Goal: Transaction & Acquisition: Register for event/course

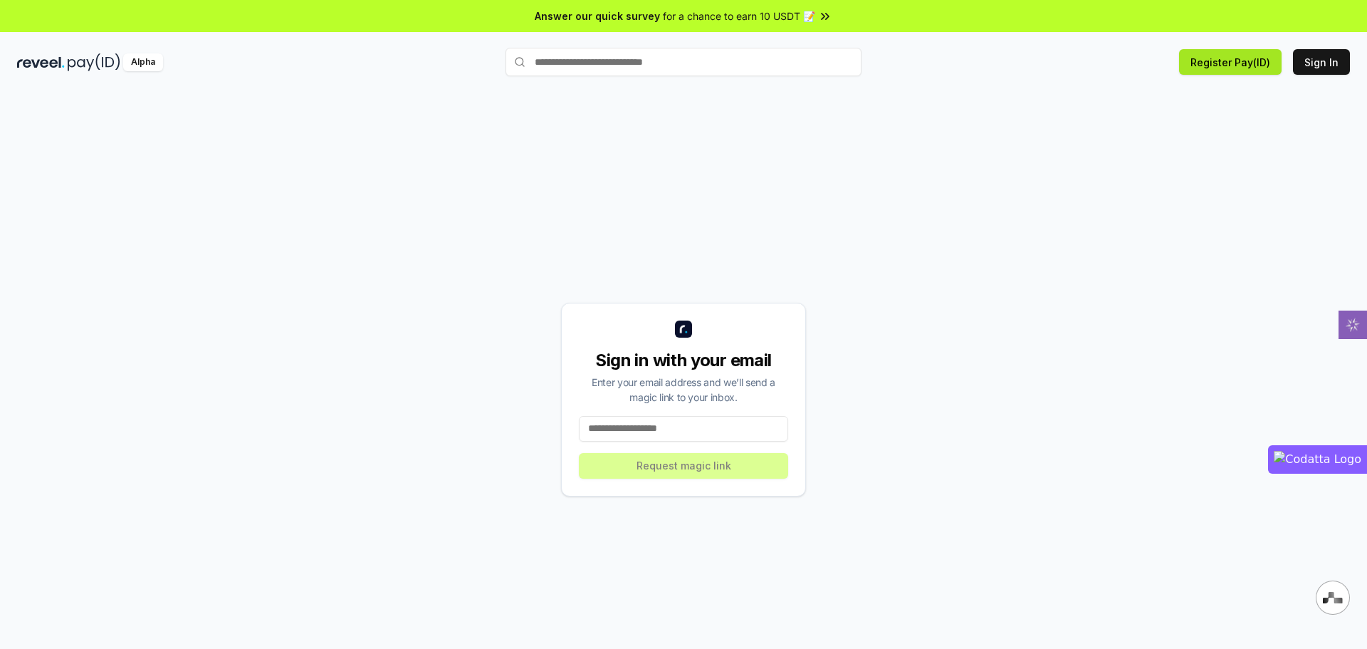
click at [1214, 66] on button "Register Pay(ID)" at bounding box center [1230, 62] width 103 height 26
click at [716, 430] on input at bounding box center [683, 429] width 209 height 26
click at [1134, 130] on div "Sign in with your email Enter your email address and we’ll send a magic link to…" at bounding box center [683, 399] width 1333 height 580
click at [1235, 63] on button "Register Pay(ID)" at bounding box center [1230, 62] width 103 height 26
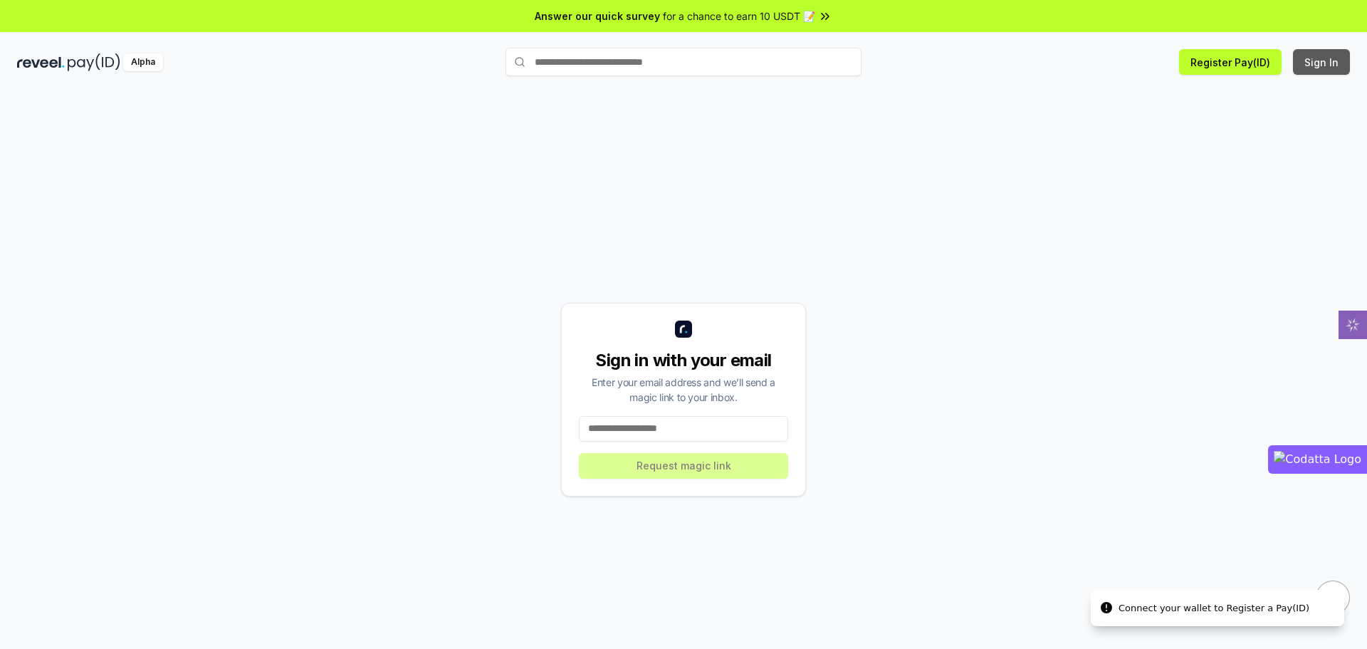
click at [1306, 54] on button "Sign In" at bounding box center [1321, 62] width 57 height 26
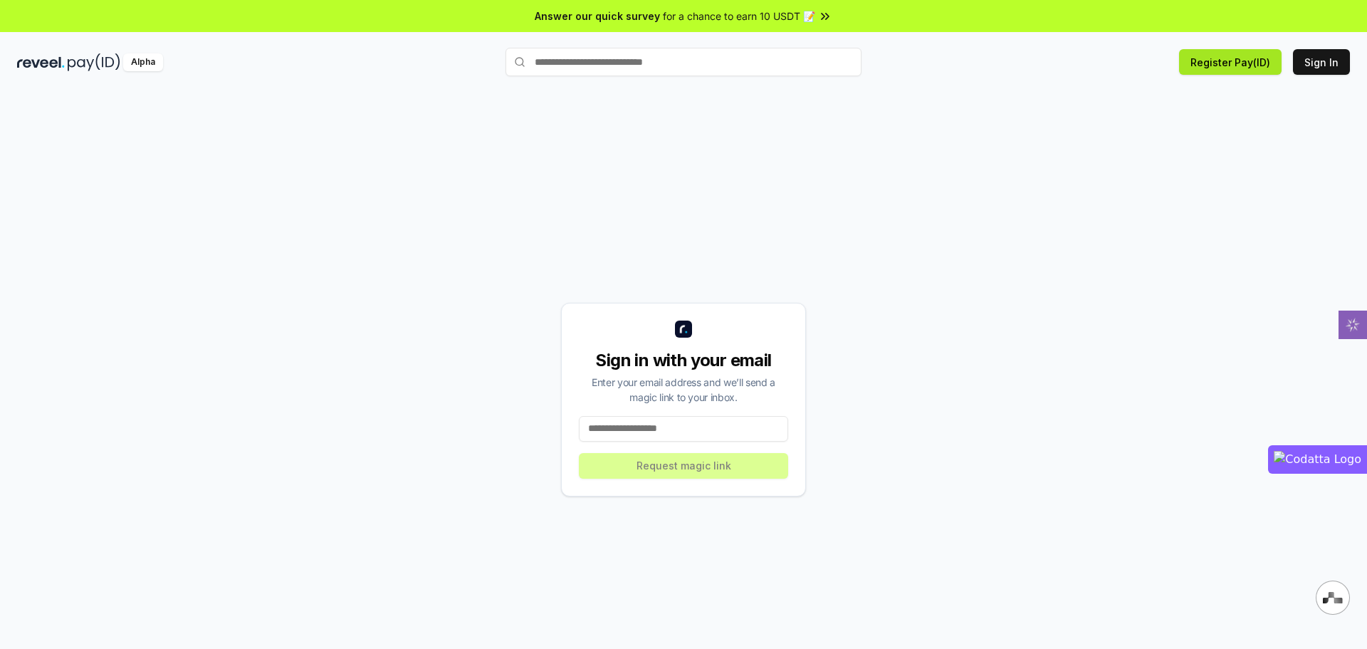
click at [1279, 69] on button "Register Pay(ID)" at bounding box center [1230, 62] width 103 height 26
drag, startPoint x: 1279, startPoint y: 69, endPoint x: 1301, endPoint y: 80, distance: 24.8
click at [1289, 86] on div "Answer our quick survey for a chance to earn 10 USDT 📝 Alpha Register Pay(ID) C…" at bounding box center [683, 344] width 1367 height 689
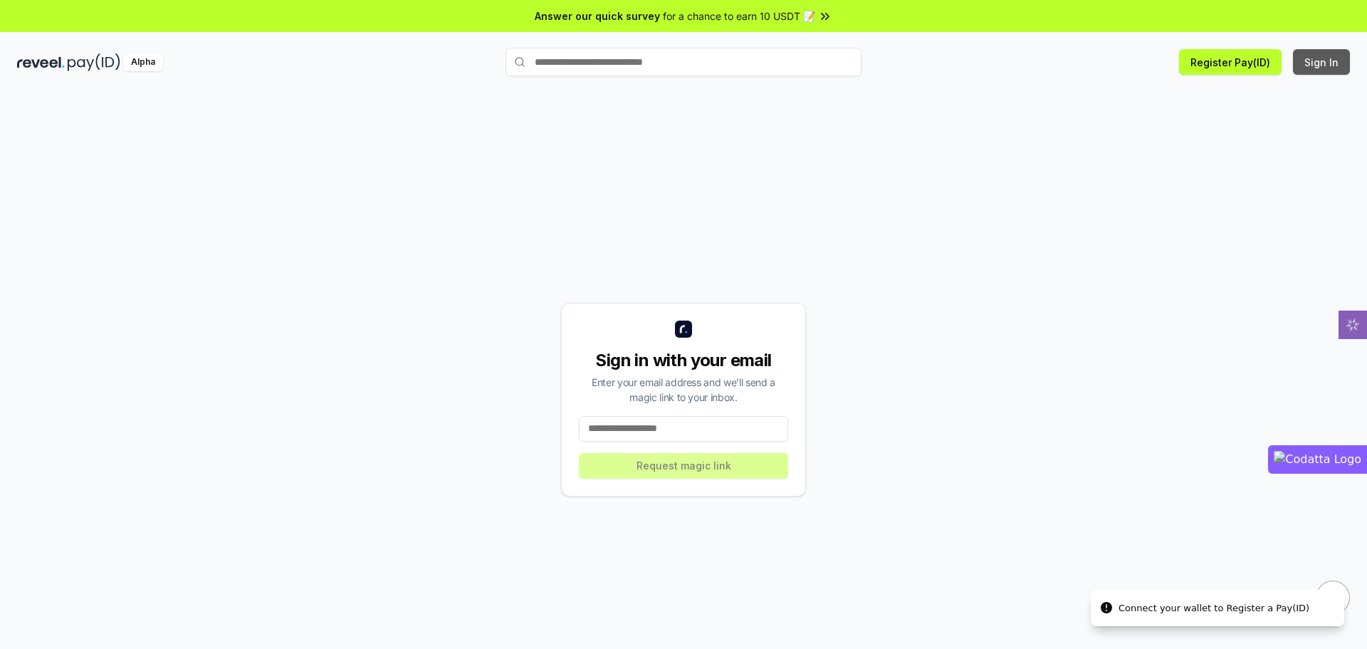
click at [1315, 65] on button "Sign In" at bounding box center [1321, 62] width 57 height 26
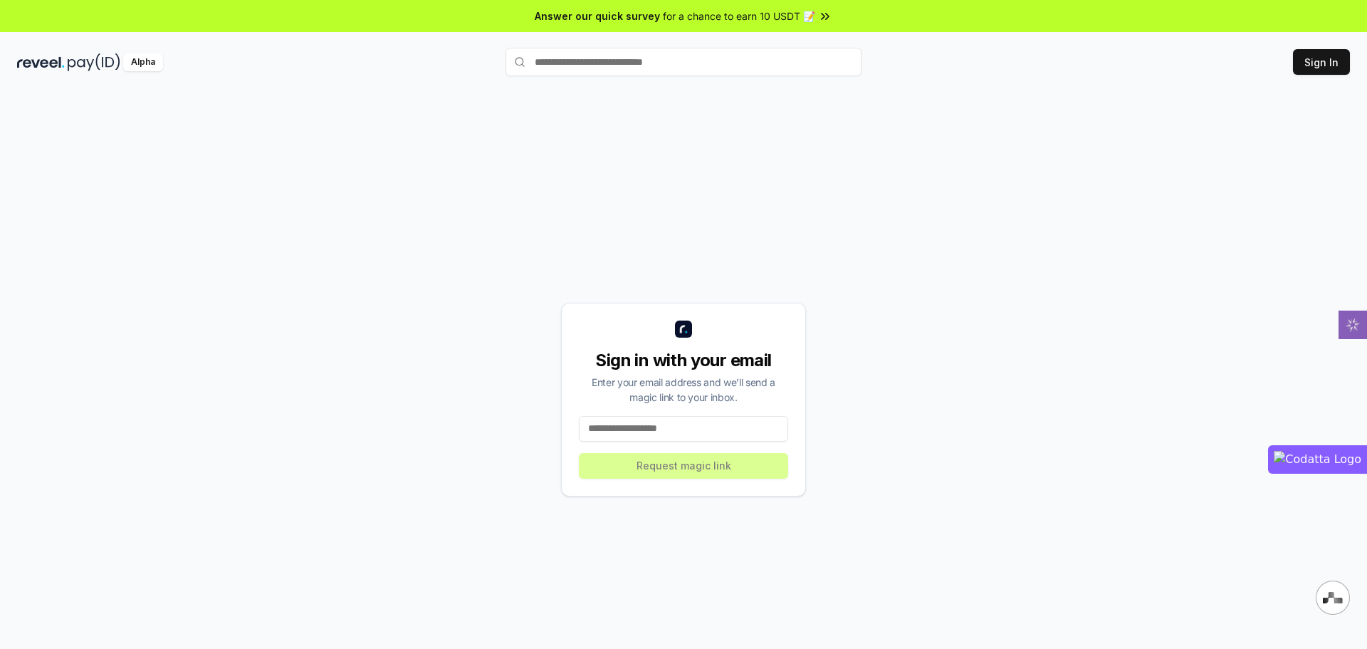
click at [713, 426] on input at bounding box center [683, 429] width 209 height 26
type input "**********"
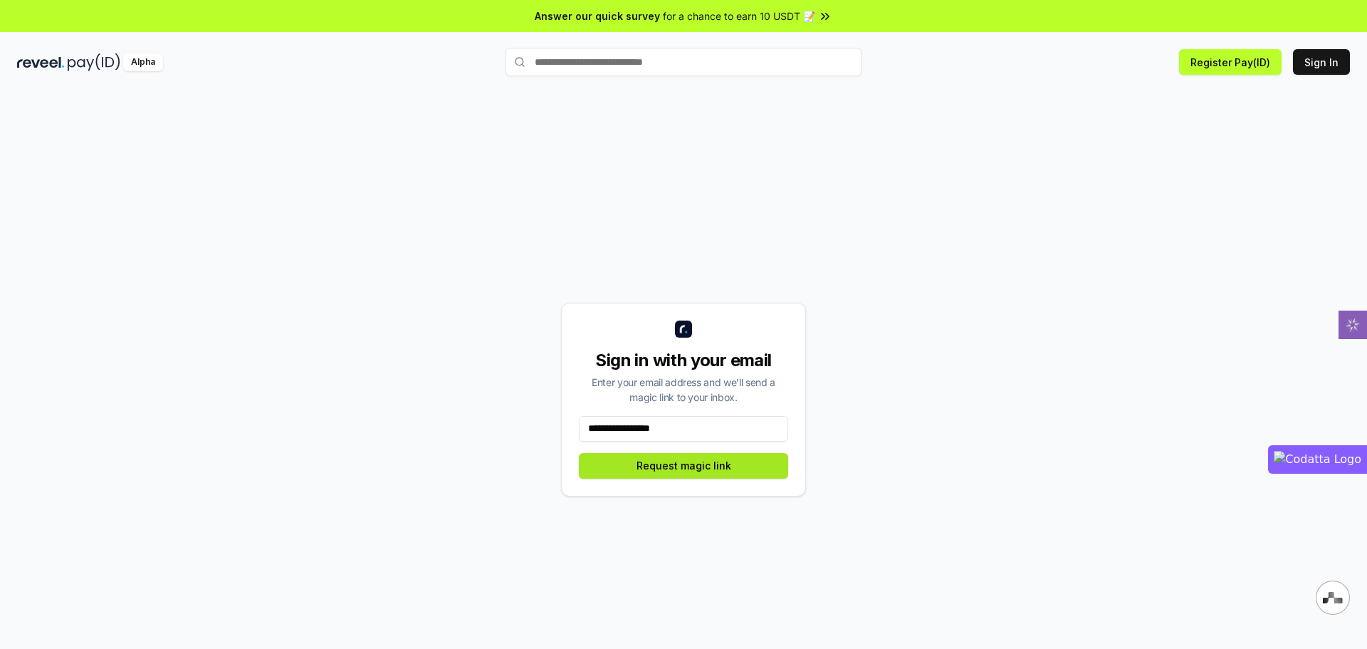
click at [658, 461] on button "Request magic link" at bounding box center [683, 466] width 209 height 26
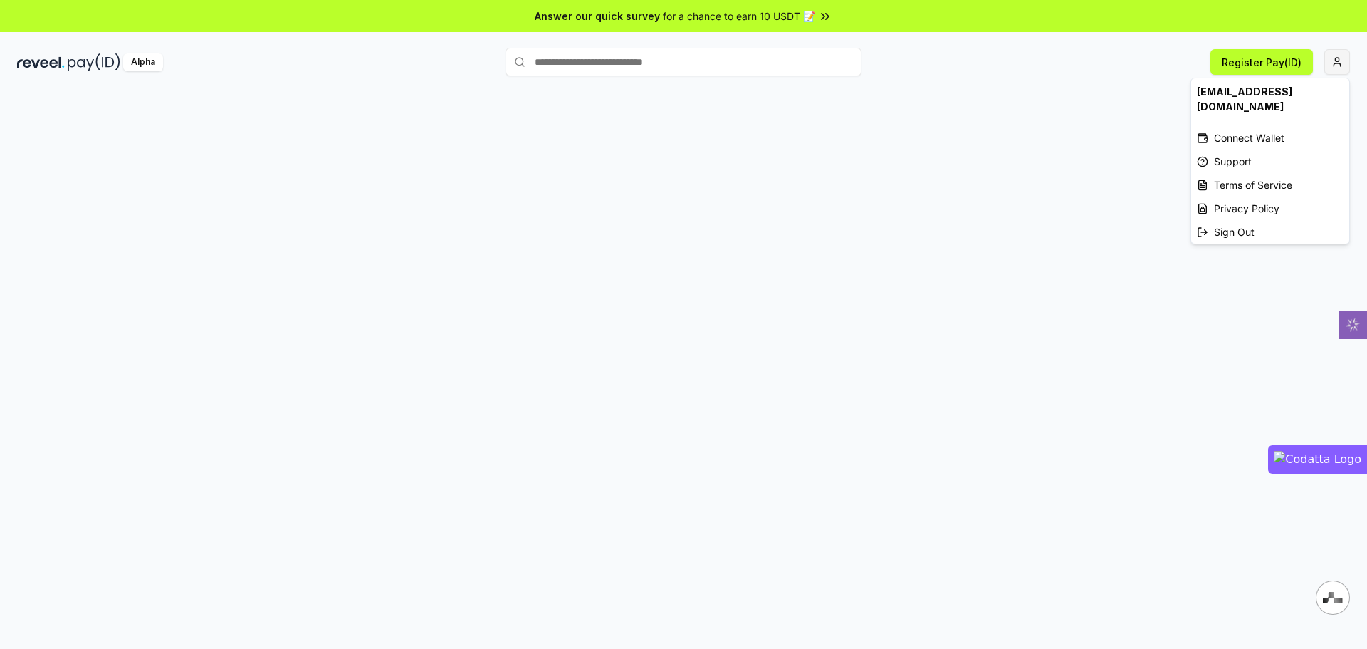
click at [1341, 66] on html "Answer our quick survey for a chance to earn 10 USDT 📝 Alpha Register Pay(ID) Q…" at bounding box center [683, 324] width 1367 height 649
click at [1291, 126] on div "Connect Wallet" at bounding box center [1270, 137] width 158 height 23
click at [1338, 61] on html "Answer our quick survey for a chance to earn 10 USDT 📝 Alpha Register Pay(ID) Q…" at bounding box center [683, 324] width 1367 height 649
click at [1282, 129] on div "Connect Wallet" at bounding box center [1270, 137] width 158 height 23
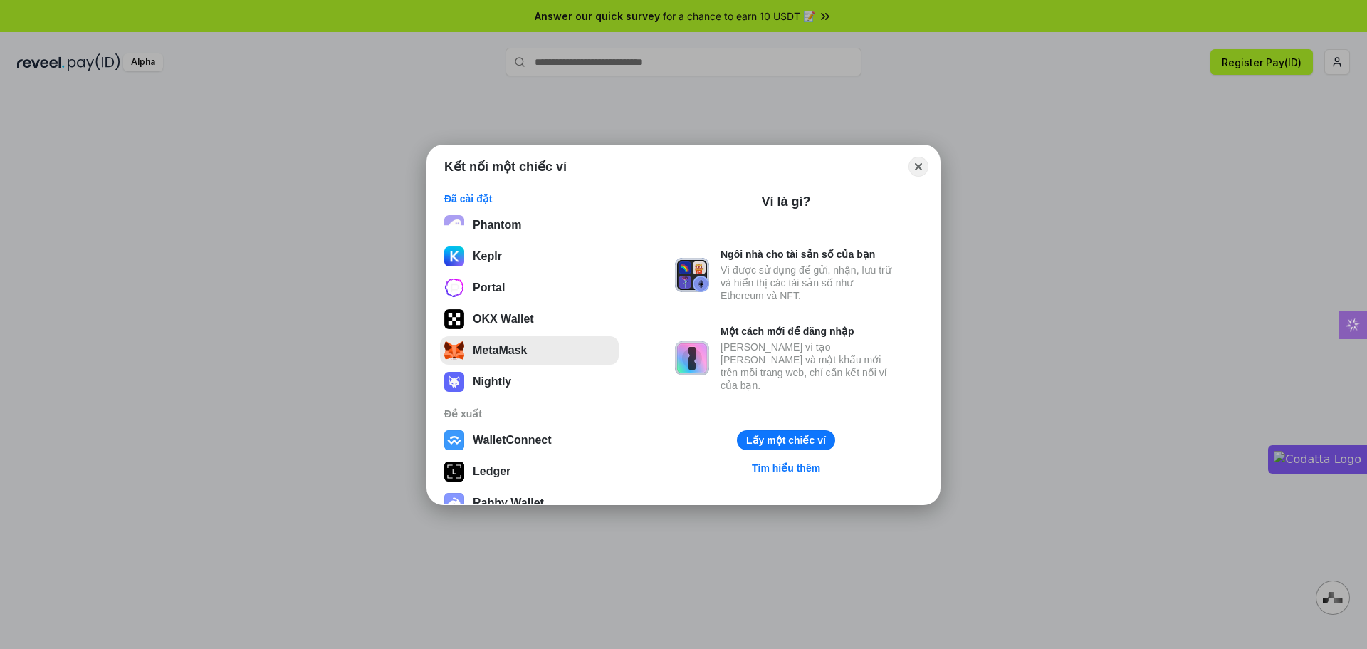
click at [487, 348] on button "MetaMask" at bounding box center [529, 350] width 179 height 28
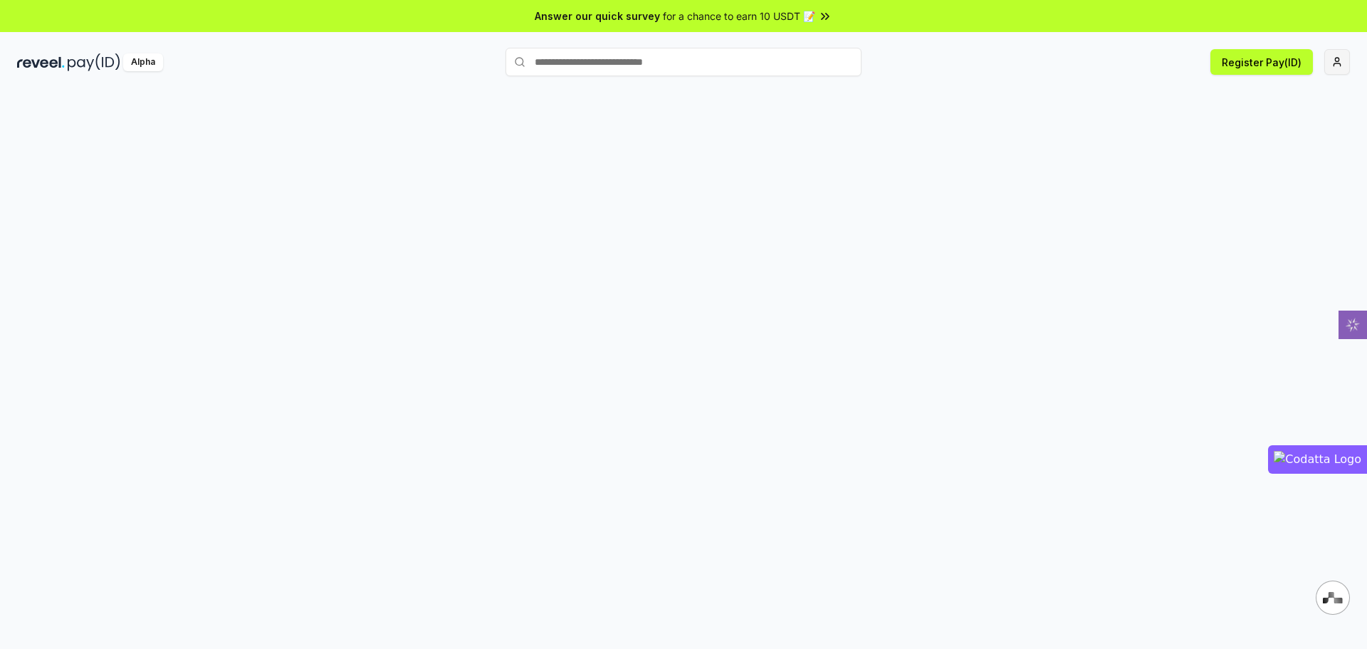
click at [1331, 70] on html "Answer our quick survey for a chance to earn 10 USDT 📝 Alpha Register Pay(ID) Q…" at bounding box center [683, 324] width 1367 height 649
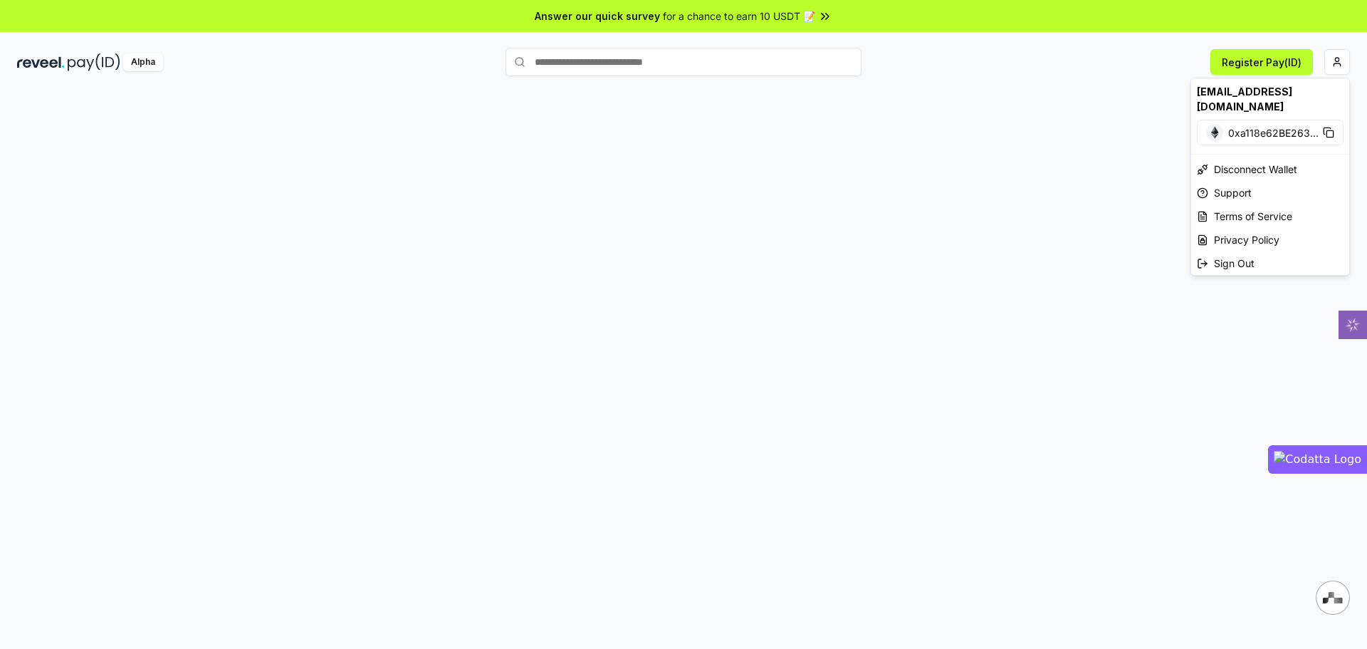
click at [1279, 65] on html "Answer our quick survey for a chance to earn 10 USDT 📝 Alpha Register Pay(ID) Q…" at bounding box center [683, 324] width 1367 height 649
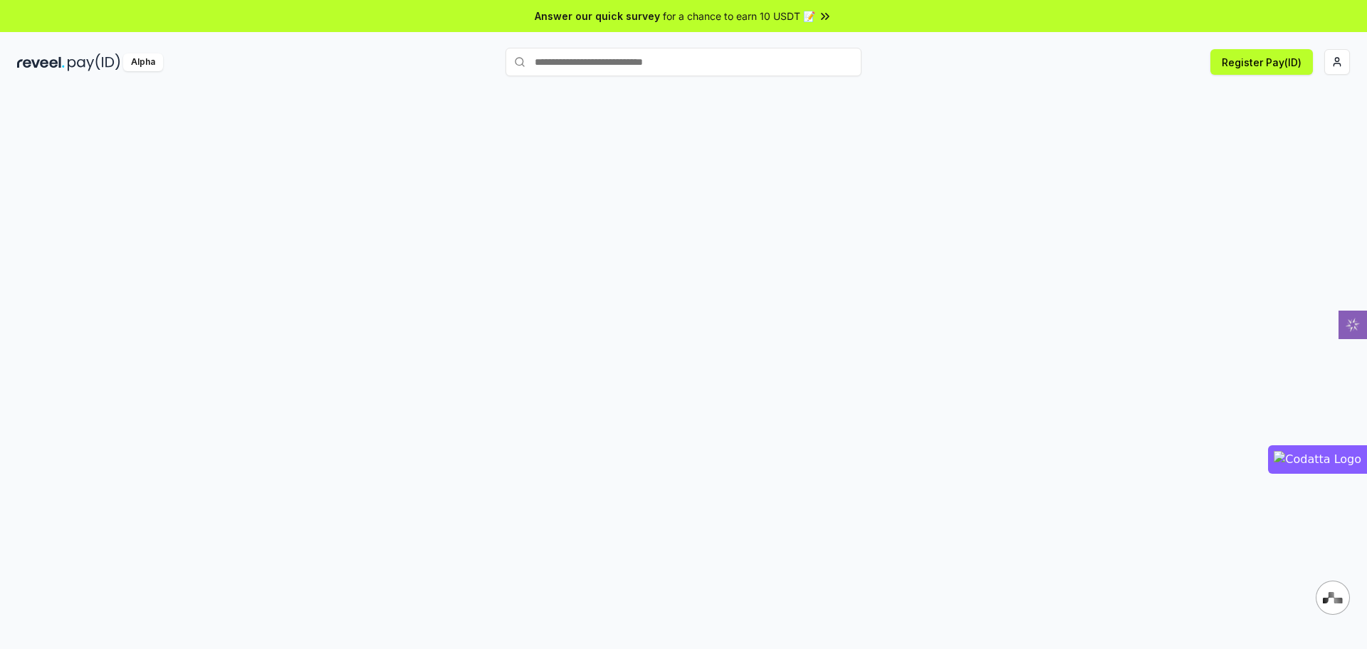
click at [1279, 65] on button "Register Pay(ID)" at bounding box center [1261, 62] width 103 height 26
click at [728, 58] on input "text" at bounding box center [683, 62] width 356 height 28
type input "*"
type input "******"
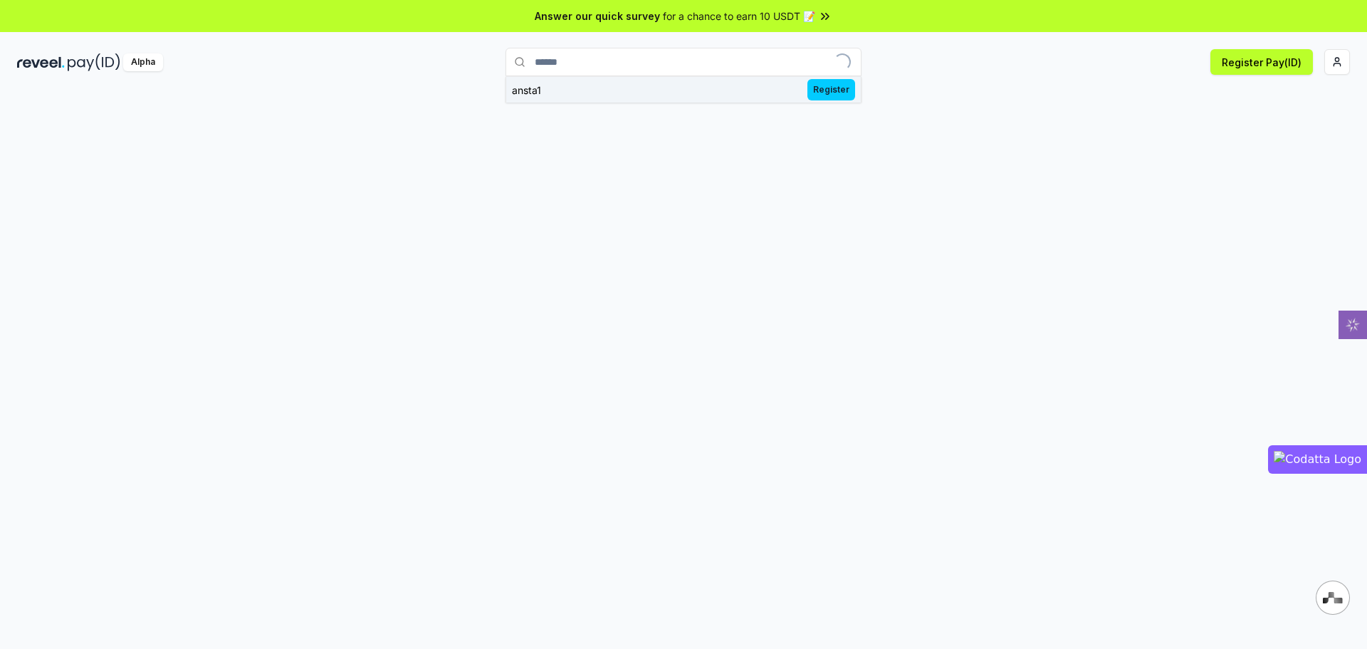
click at [831, 93] on span "Register" at bounding box center [831, 89] width 48 height 21
click at [1272, 66] on button "Register Pay(ID)" at bounding box center [1261, 62] width 103 height 26
click at [760, 14] on span "for a chance to earn 10 USDT 📝" at bounding box center [739, 16] width 152 height 15
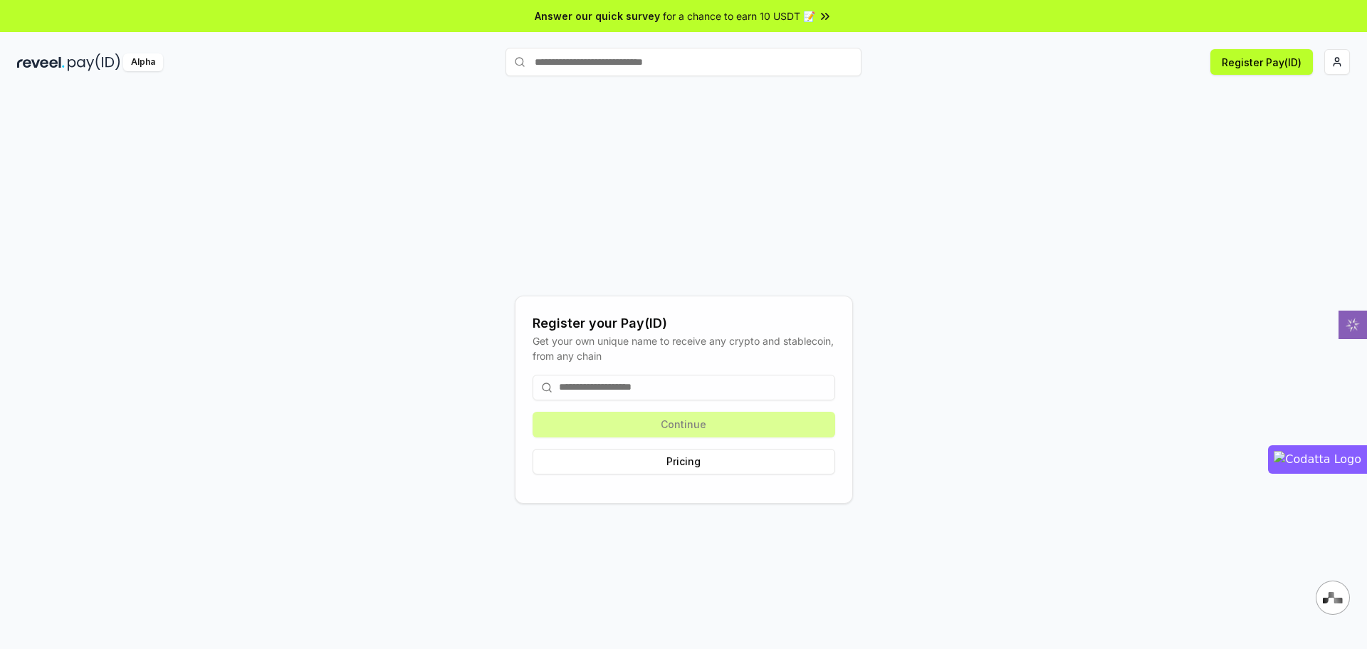
click at [622, 382] on input at bounding box center [684, 387] width 303 height 26
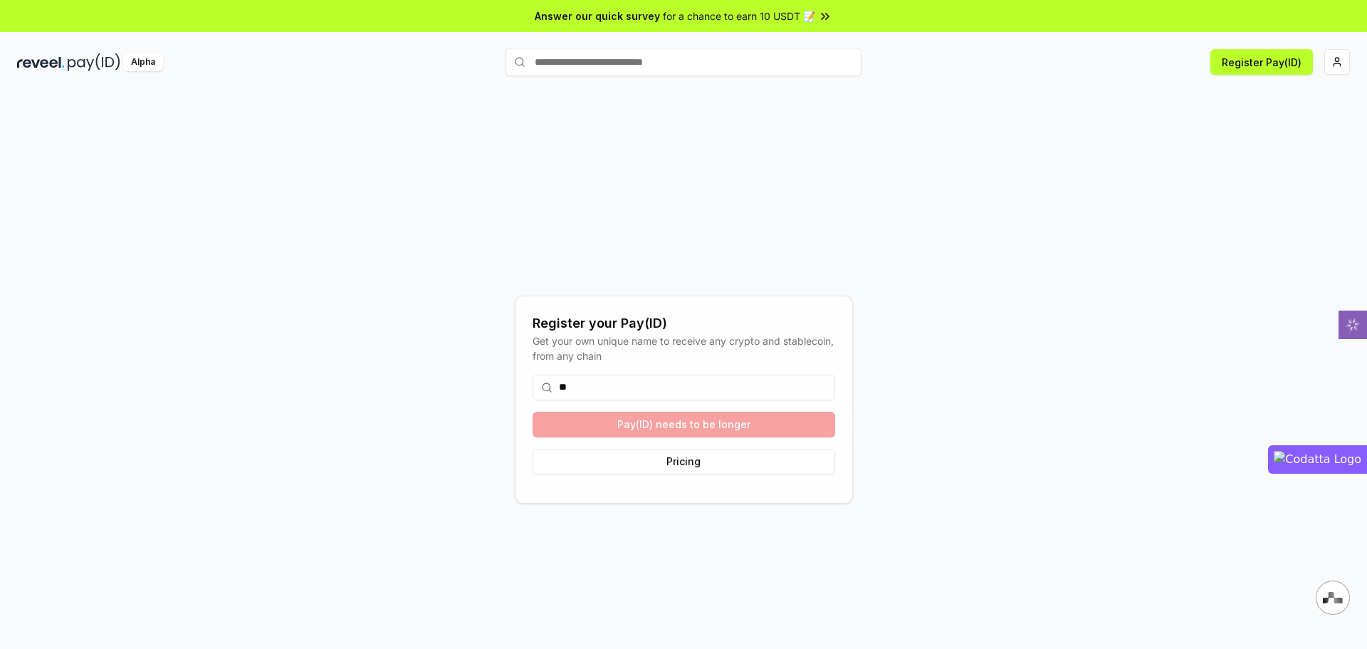
type input "*"
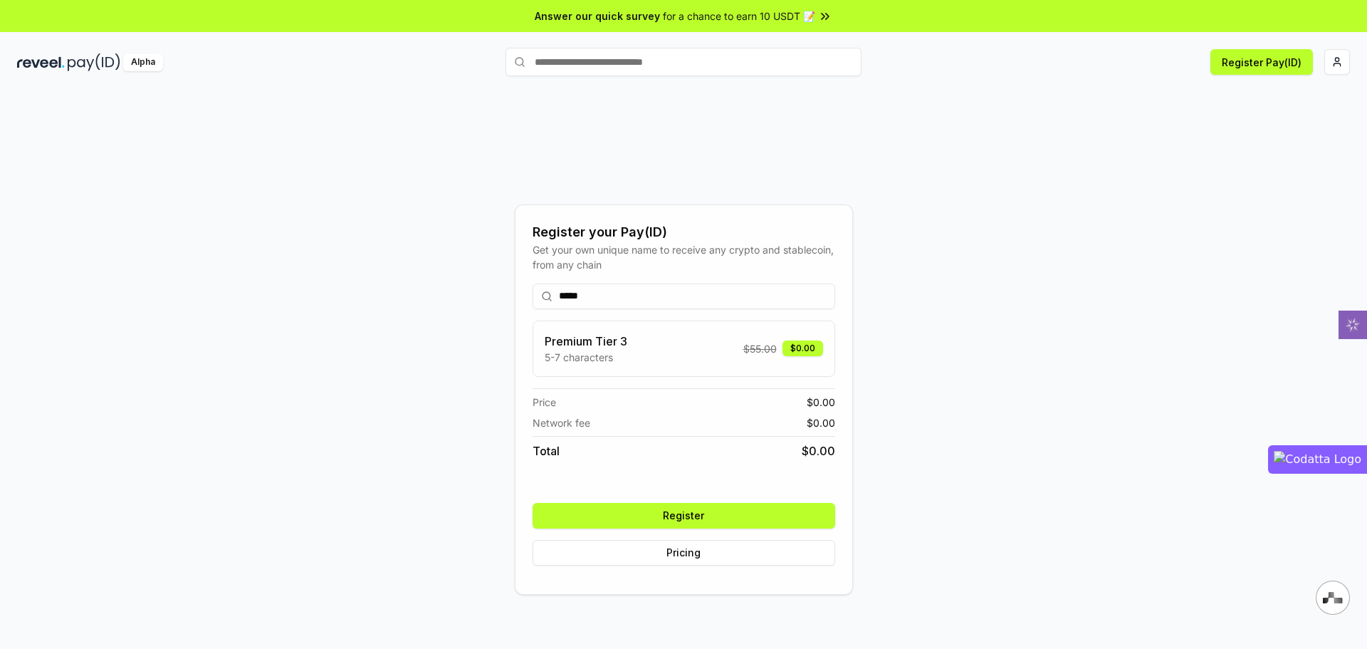
type input "*****"
click at [689, 513] on button "Register" at bounding box center [684, 516] width 303 height 26
